Goal: Task Accomplishment & Management: Use online tool/utility

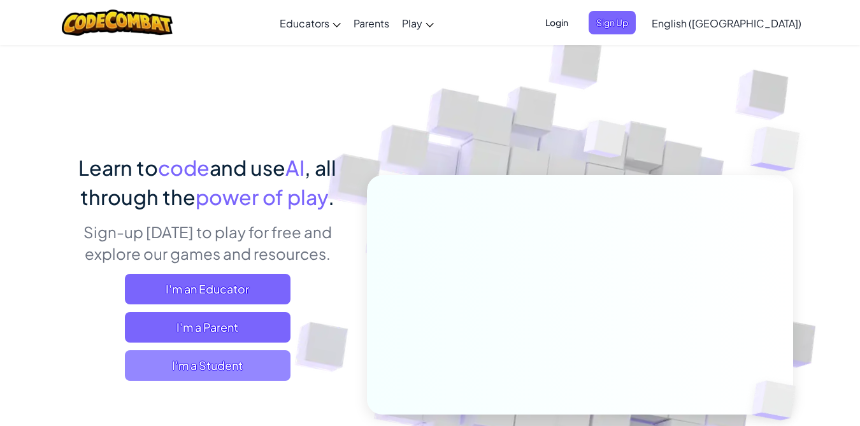
click at [200, 368] on span "I'm a Student" at bounding box center [208, 366] width 166 height 31
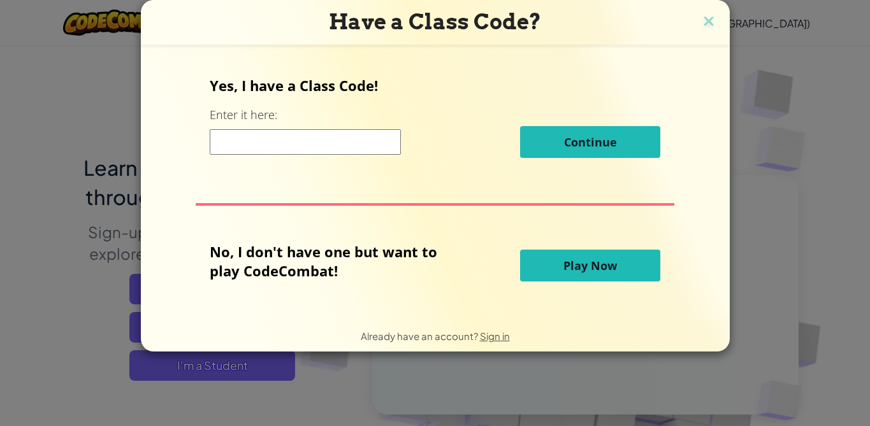
click at [280, 134] on input at bounding box center [305, 141] width 191 height 25
click at [361, 141] on input at bounding box center [305, 141] width 191 height 25
click at [578, 267] on span "Play Now" at bounding box center [590, 265] width 54 height 15
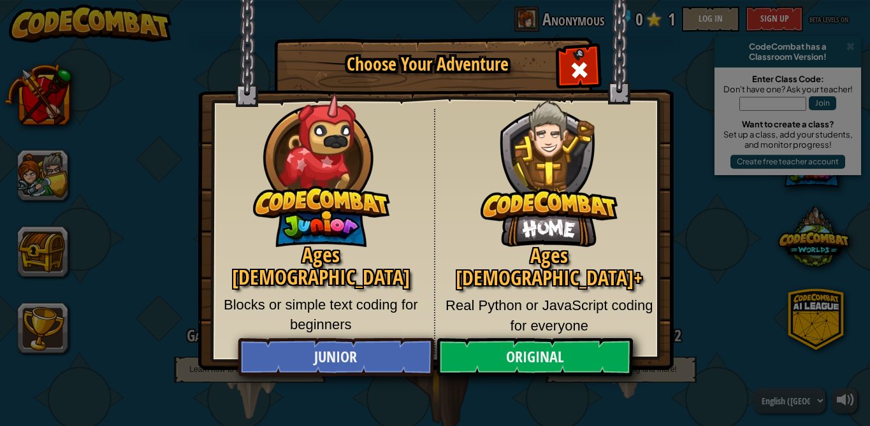
click at [535, 232] on img at bounding box center [549, 164] width 137 height 168
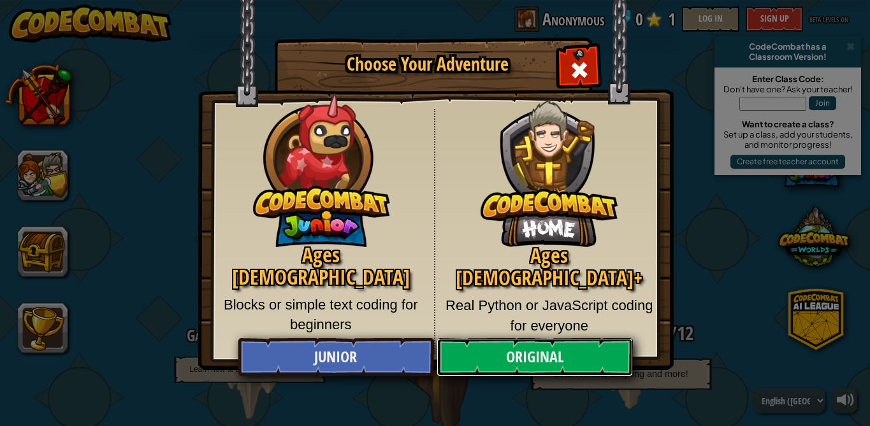
drag, startPoint x: 549, startPoint y: 342, endPoint x: 553, endPoint y: 348, distance: 6.9
click at [550, 345] on link "Original" at bounding box center [535, 357] width 196 height 38
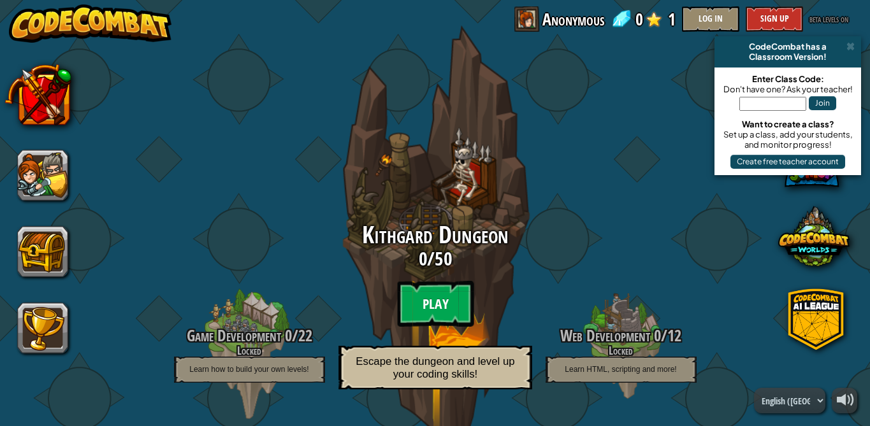
click at [431, 304] on btn "Play" at bounding box center [435, 304] width 76 height 46
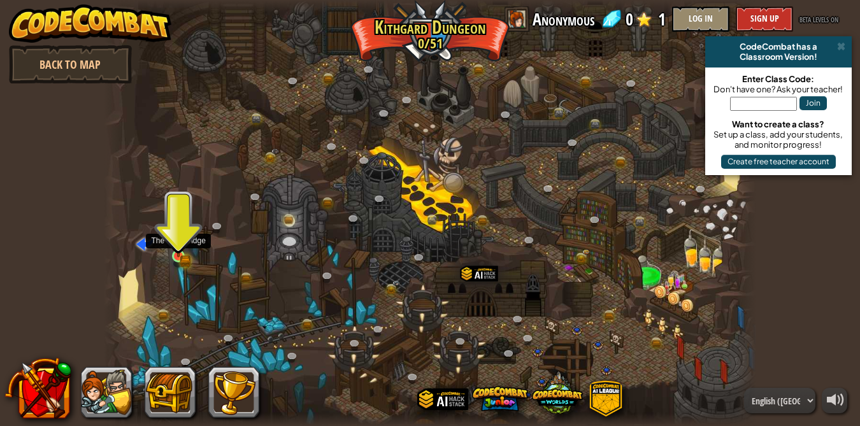
click at [179, 242] on img at bounding box center [178, 240] width 9 height 9
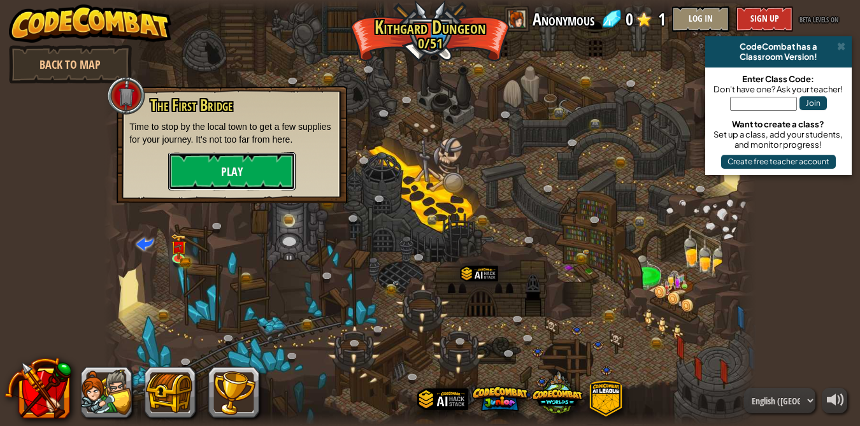
click at [228, 178] on button "Play" at bounding box center [231, 171] width 127 height 38
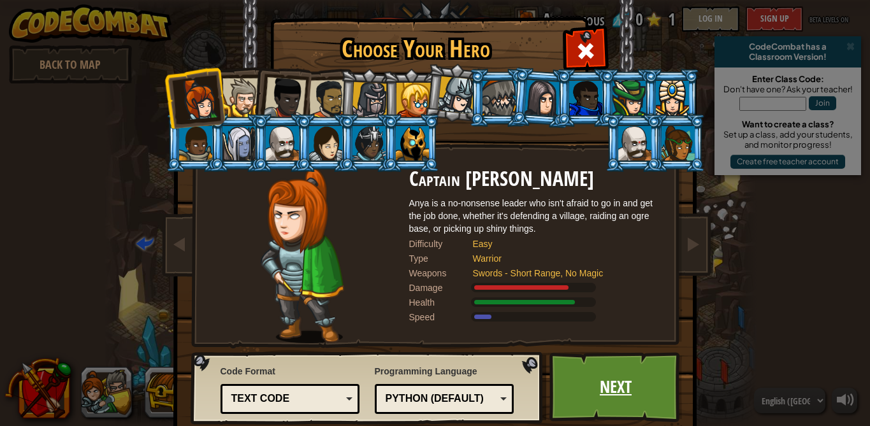
click at [600, 393] on link "Next" at bounding box center [615, 387] width 133 height 70
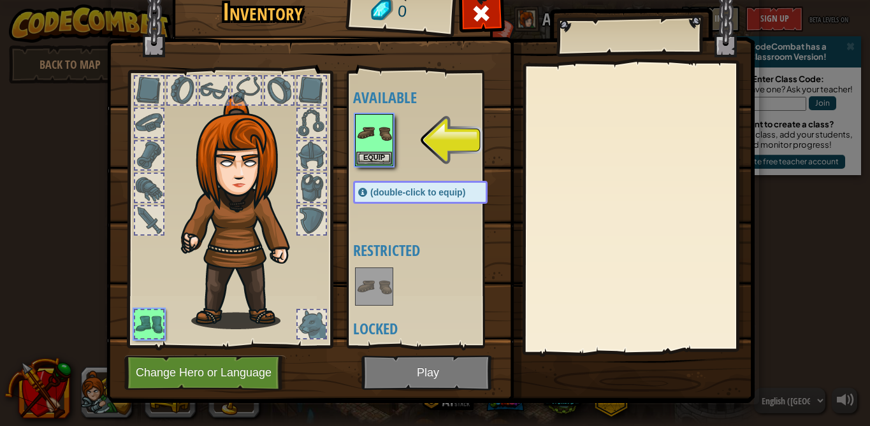
drag, startPoint x: 381, startPoint y: 147, endPoint x: 385, endPoint y: 171, distance: 24.5
click at [379, 153] on div "Equip" at bounding box center [374, 140] width 38 height 52
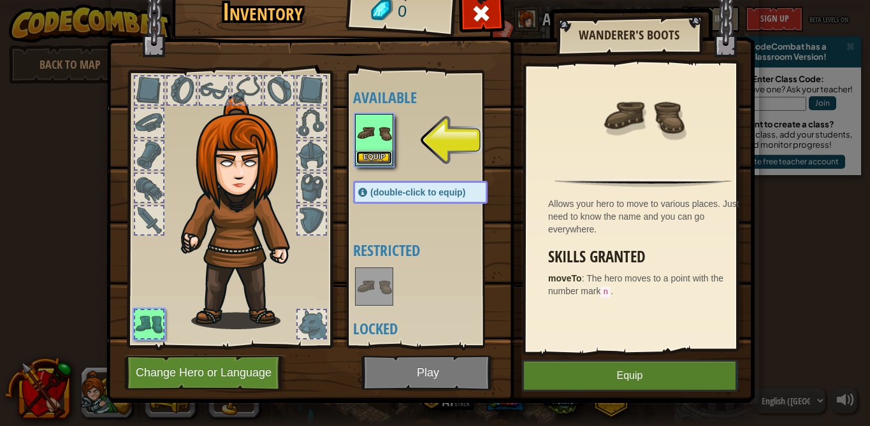
click at [379, 156] on button "Equip" at bounding box center [374, 157] width 36 height 13
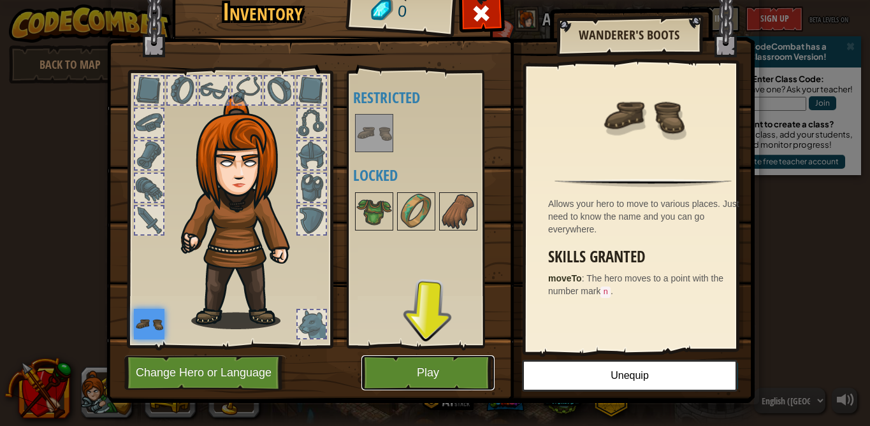
click at [428, 358] on button "Play" at bounding box center [427, 373] width 133 height 35
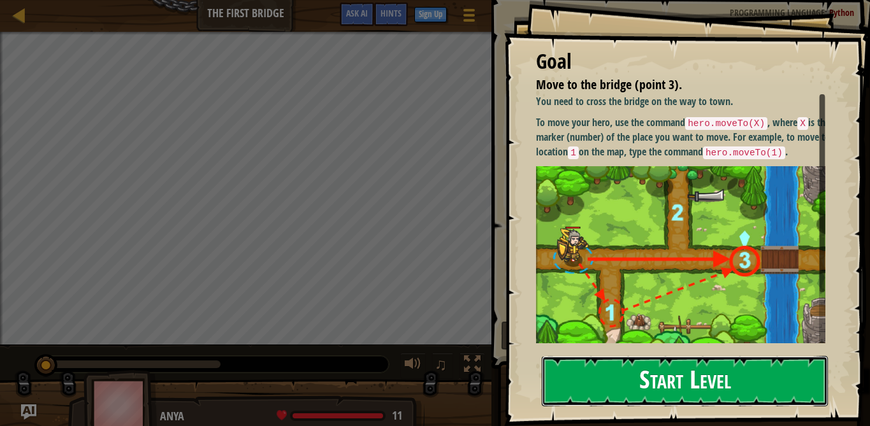
click at [698, 388] on button "Start Level" at bounding box center [685, 381] width 286 height 50
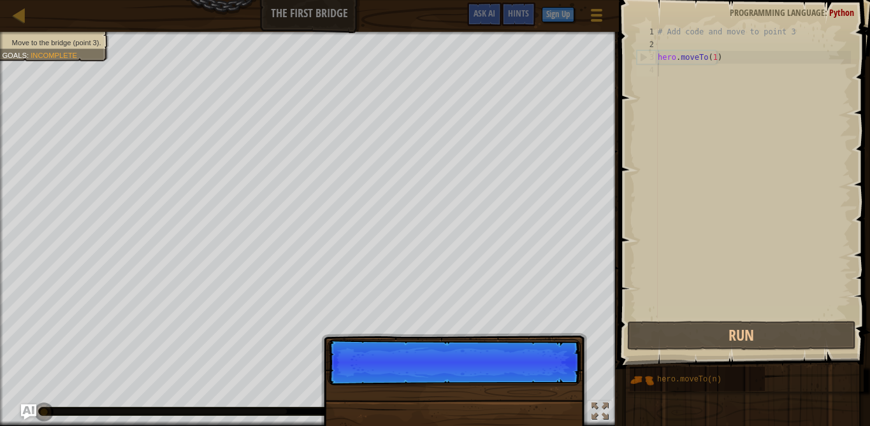
scroll to position [6, 0]
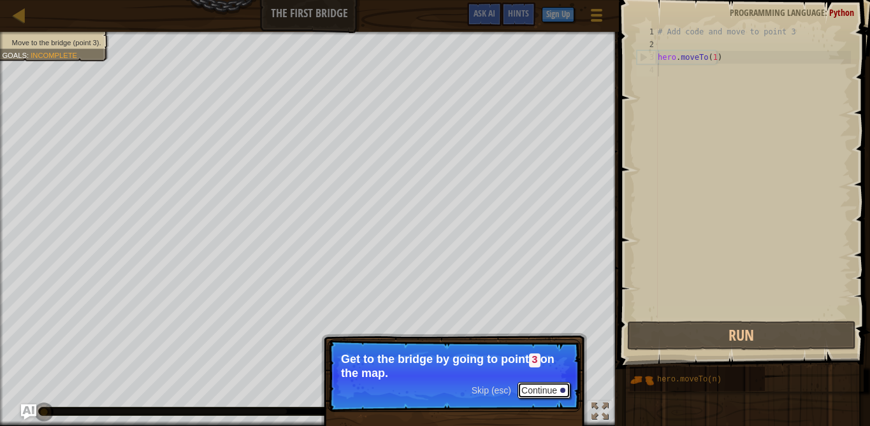
click at [539, 391] on button "Continue" at bounding box center [544, 390] width 53 height 17
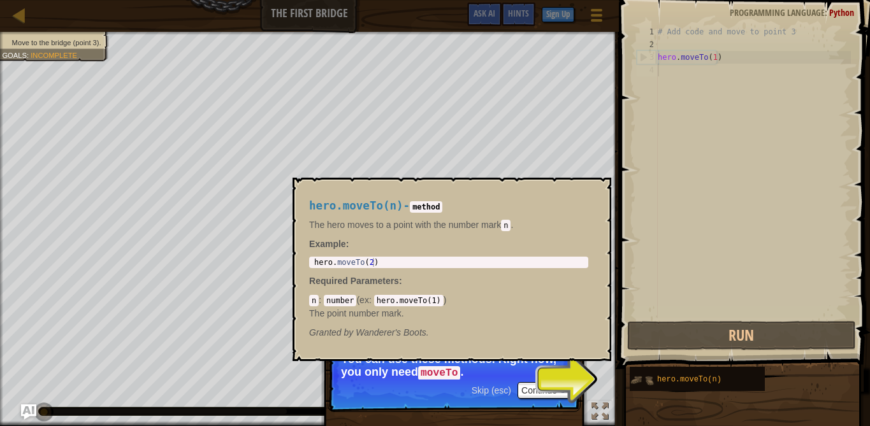
click at [648, 382] on img at bounding box center [642, 380] width 24 height 24
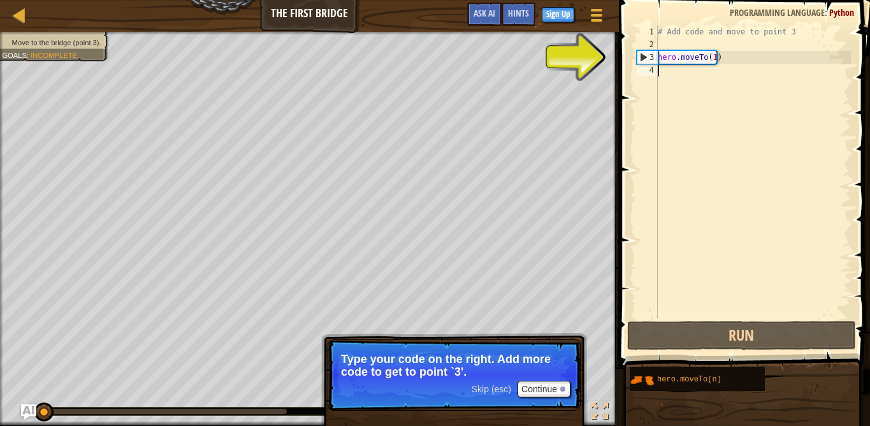
click at [693, 79] on div "# Add code and move to point 3 hero . moveTo ( 1 )" at bounding box center [753, 184] width 196 height 319
click at [540, 395] on button "Continue" at bounding box center [544, 389] width 53 height 17
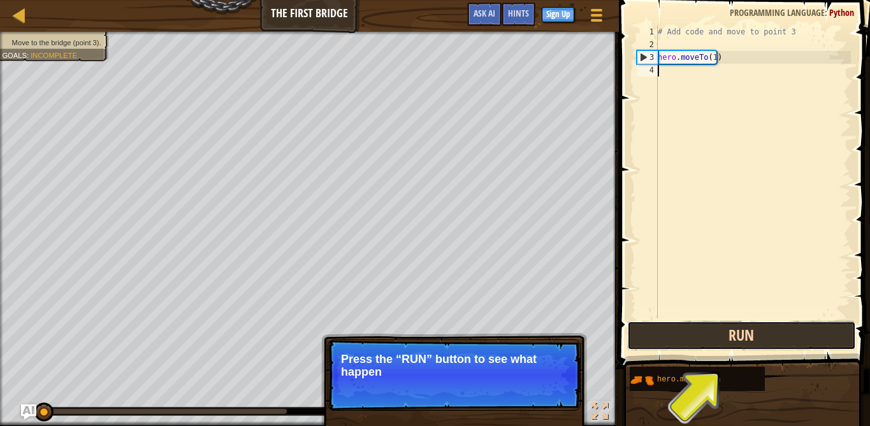
click at [720, 335] on button "Run" at bounding box center [741, 335] width 229 height 29
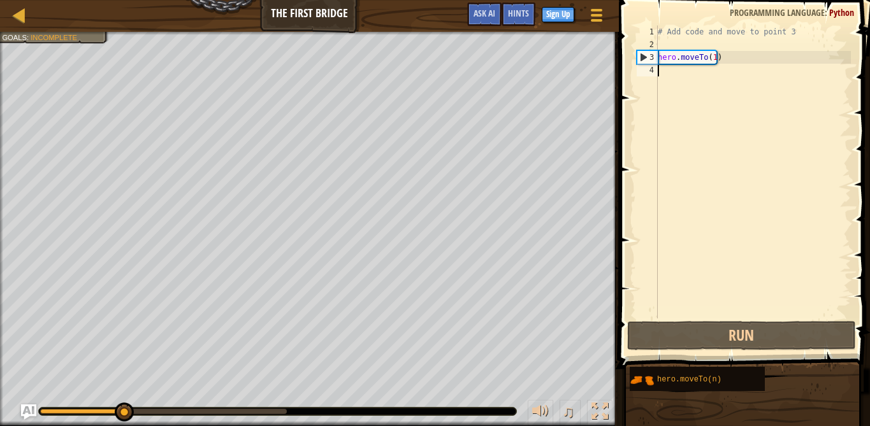
click at [660, 73] on div "# Add code and move to point 3 hero . moveTo ( 1 )" at bounding box center [753, 184] width 196 height 319
click at [665, 71] on div "# Add code and move to point 3 hero . moveTo ( 1 )" at bounding box center [753, 184] width 196 height 319
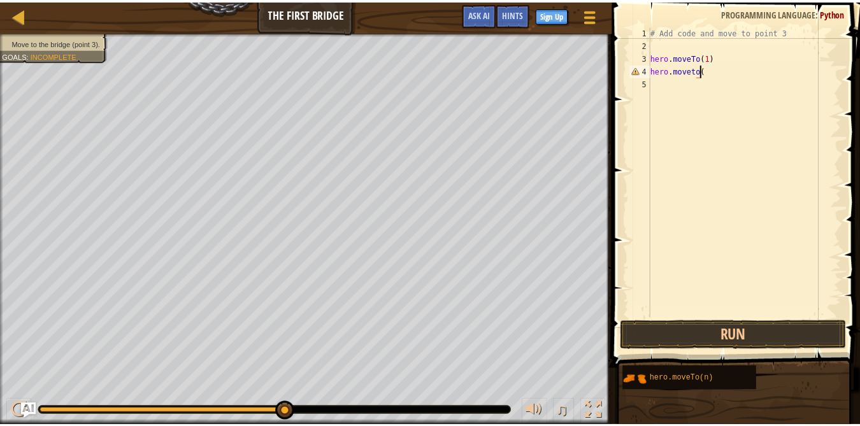
scroll to position [6, 4]
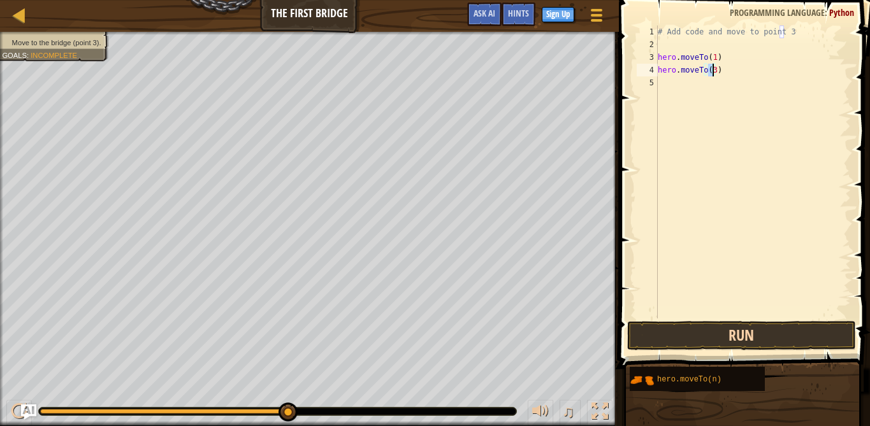
type textarea "hero.moveTo(3)"
click at [695, 324] on button "Run" at bounding box center [741, 335] width 229 height 29
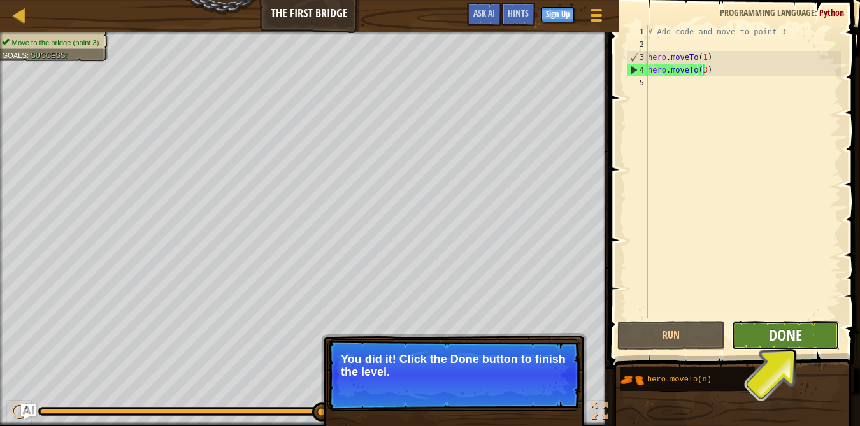
click at [784, 345] on span "Done" at bounding box center [785, 335] width 33 height 20
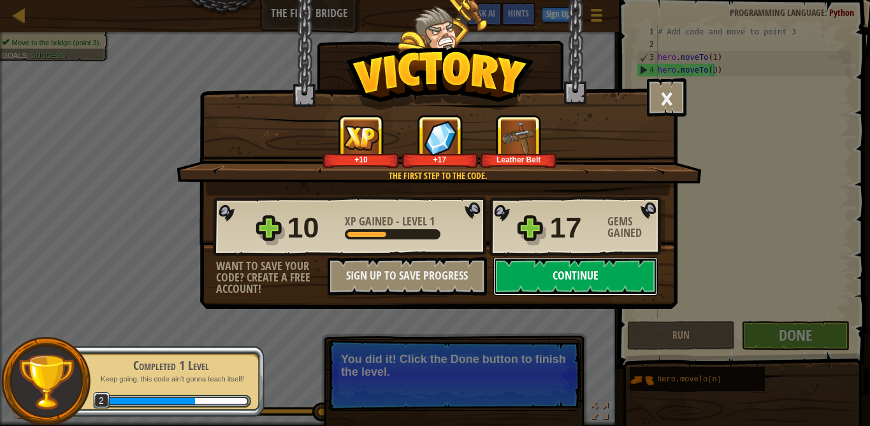
click at [574, 269] on button "Continue" at bounding box center [575, 276] width 164 height 38
